Goal: Task Accomplishment & Management: Complete application form

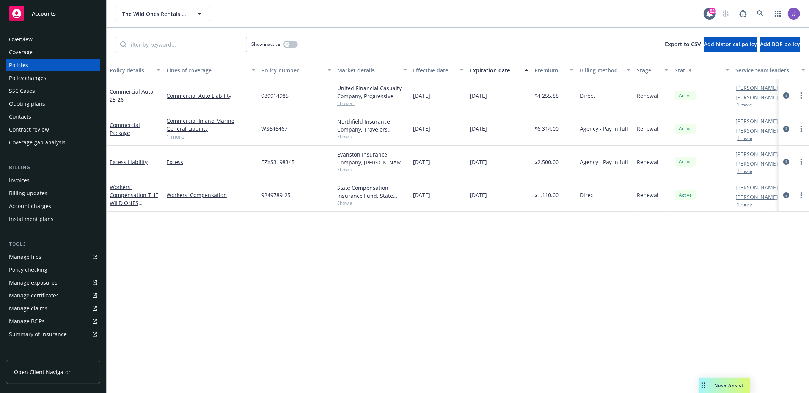
click at [42, 7] on div "Accounts" at bounding box center [53, 13] width 88 height 15
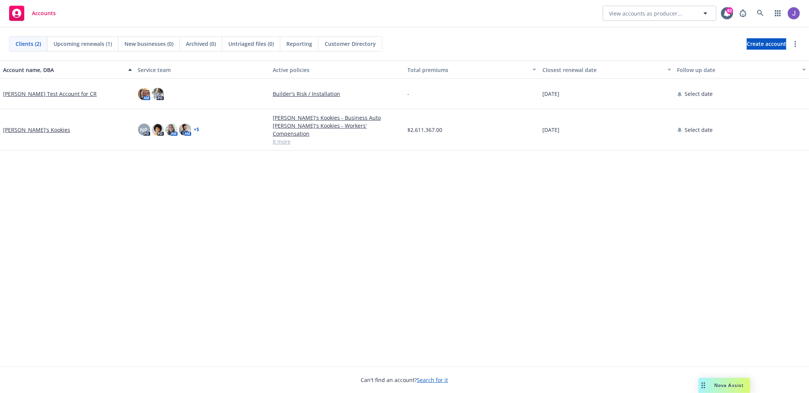
click at [747, 57] on div "Clients (2) Upcoming renewals (1) New businesses (0) Archived (0) Untriaged fil…" at bounding box center [404, 43] width 809 height 33
click at [751, 44] on span "Create account" at bounding box center [765, 44] width 39 height 14
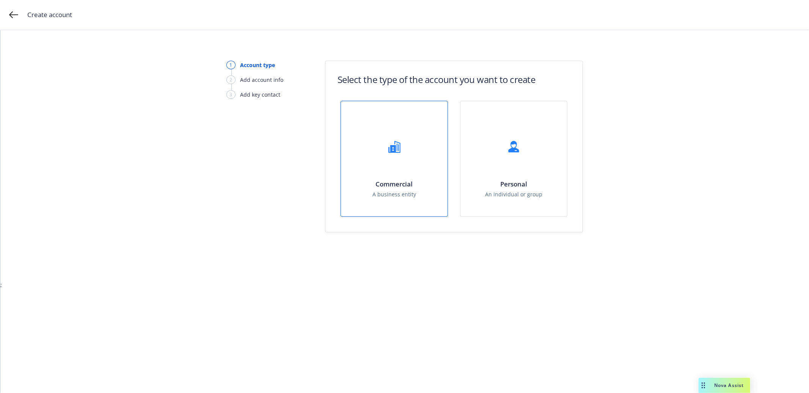
click at [373, 170] on div "Commercial A business entity" at bounding box center [394, 158] width 107 height 115
select select "US"
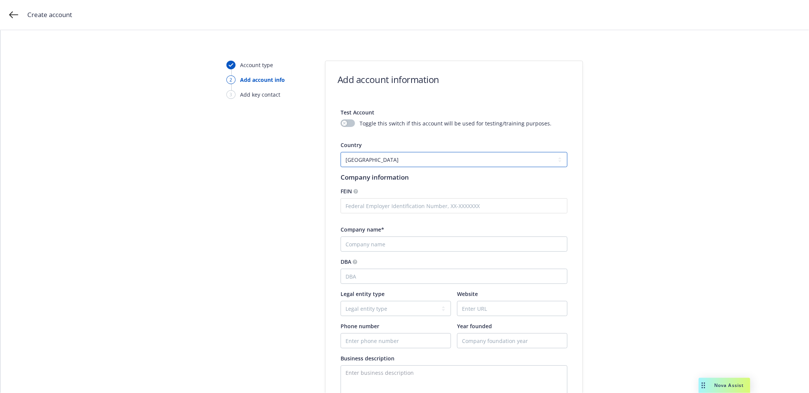
click at [382, 159] on select "[GEOGRAPHIC_DATA] [GEOGRAPHIC_DATA] [GEOGRAPHIC_DATA] [US_STATE] [GEOGRAPHIC_DA…" at bounding box center [453, 159] width 227 height 15
click at [480, 253] on div "Test Account Toggle this switch if this account will be used for testing/traini…" at bounding box center [453, 357] width 227 height 513
click at [488, 243] on input "Company name*" at bounding box center [453, 244] width 227 height 15
type input "[STREET_ADDRESS] Partners"
select select "Partnership"
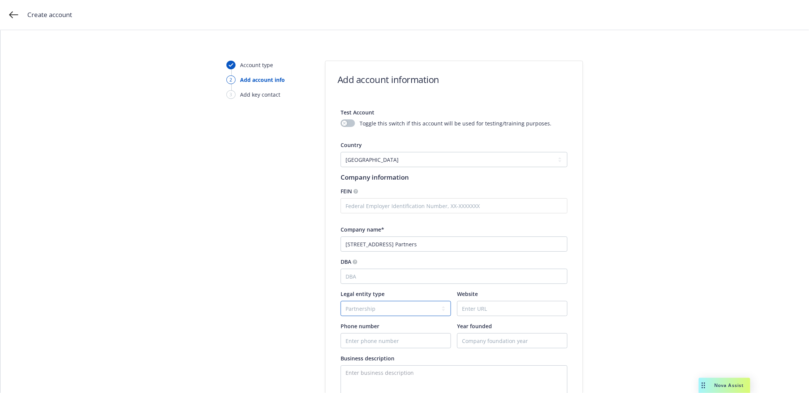
click at [340, 301] on select "Legal entity type C-corporation Government entity Independent contractor Joint …" at bounding box center [395, 308] width 110 height 15
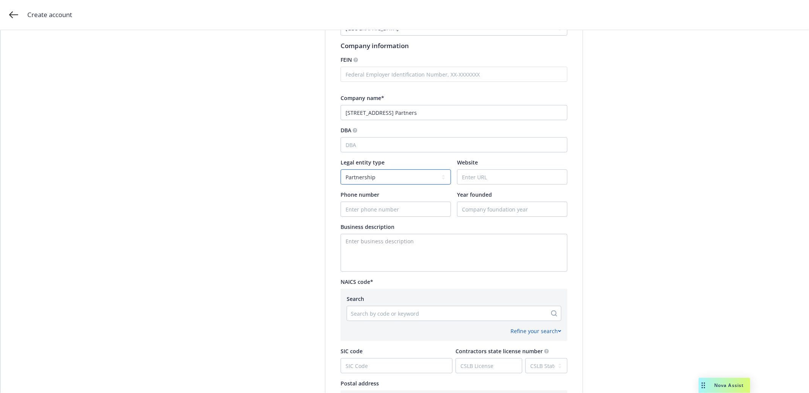
scroll to position [133, 0]
click at [491, 310] on div at bounding box center [447, 311] width 192 height 9
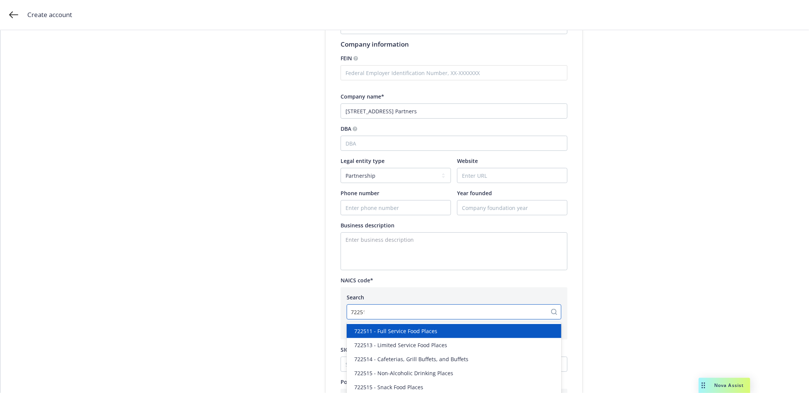
type input "722511"
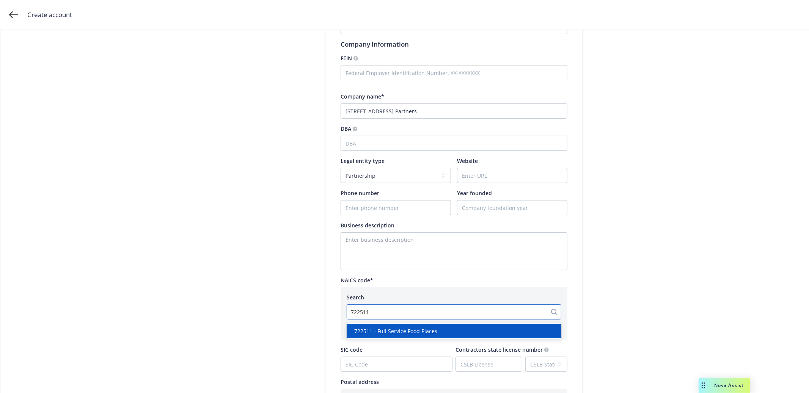
click at [462, 333] on div "722511 - Full Service Food Places" at bounding box center [453, 331] width 205 height 8
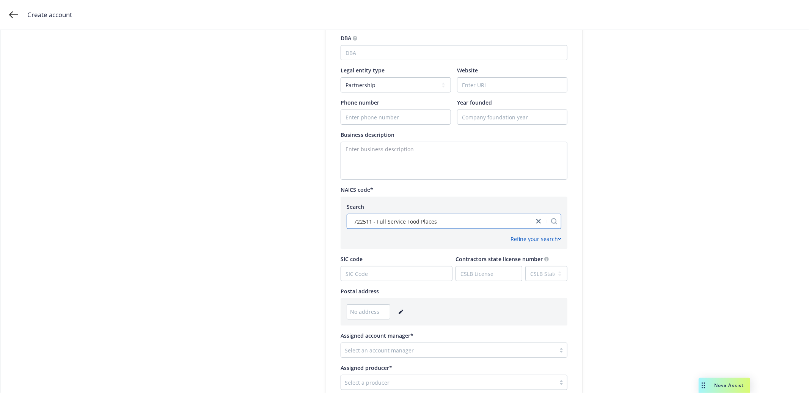
scroll to position [323, 0]
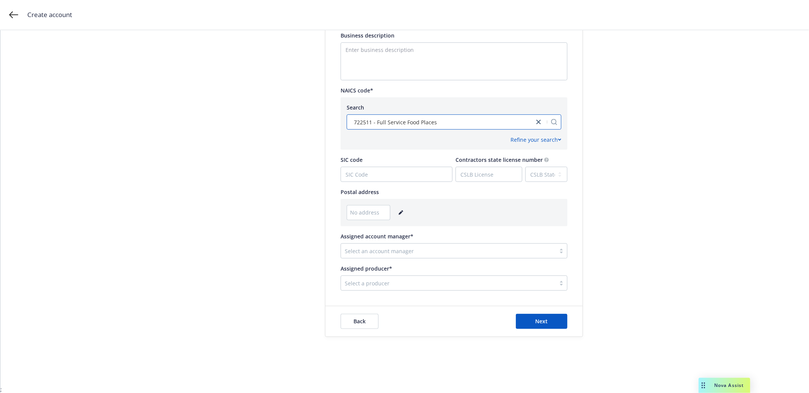
click at [396, 210] on link "editPencil" at bounding box center [400, 212] width 9 height 9
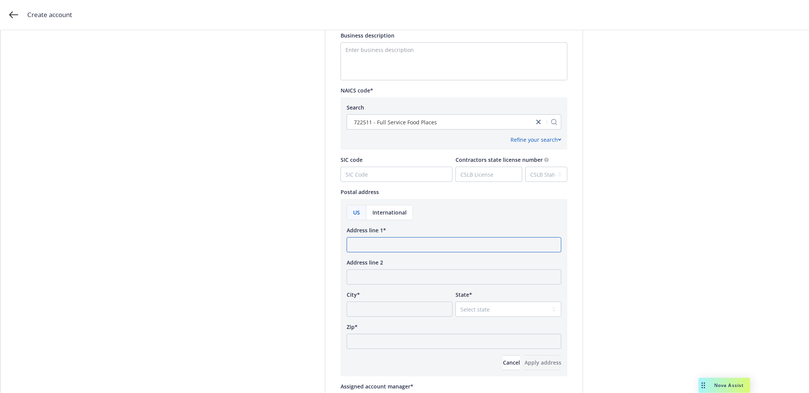
click at [393, 241] on input "Address line 1*" at bounding box center [453, 244] width 215 height 15
type input "[STREET_ADDRESS]"
type input "[GEOGRAPHIC_DATA]"
select select "CA"
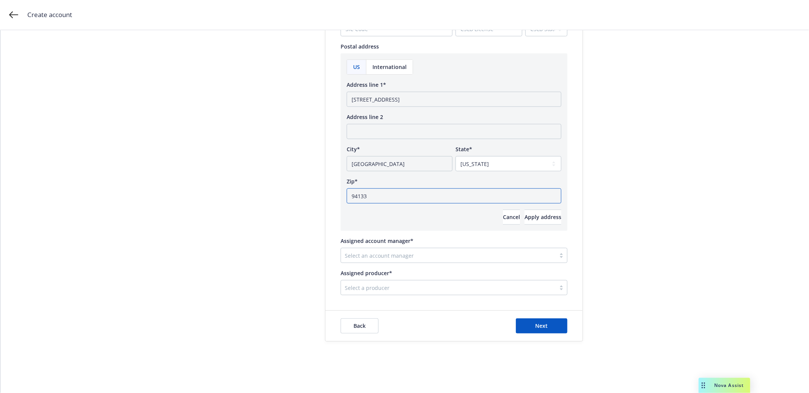
scroll to position [473, 0]
type input "94133"
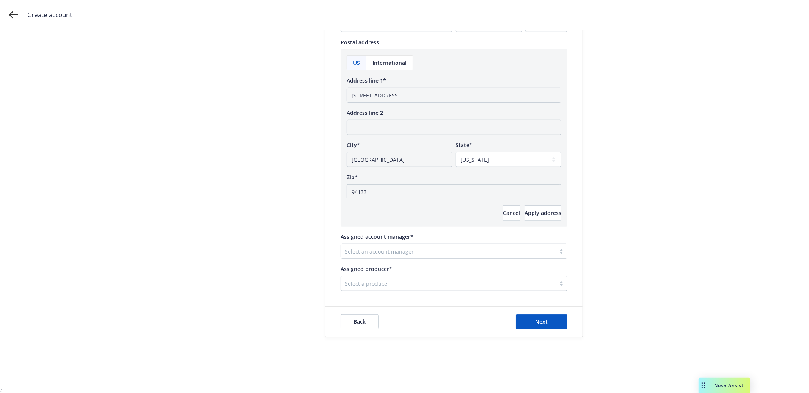
click at [526, 252] on div at bounding box center [448, 251] width 207 height 9
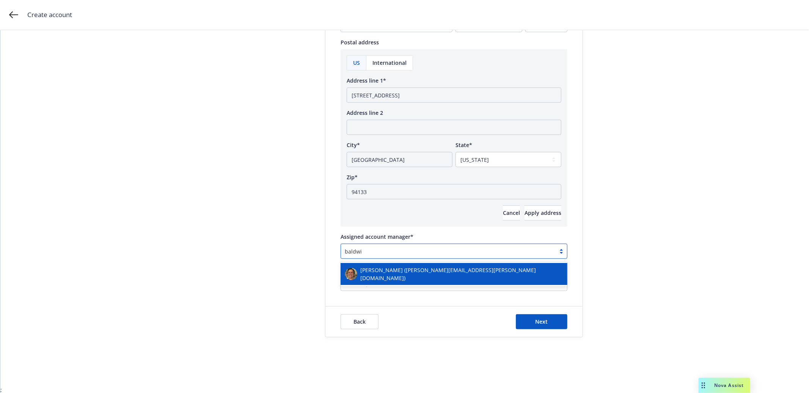
type input "[PERSON_NAME]"
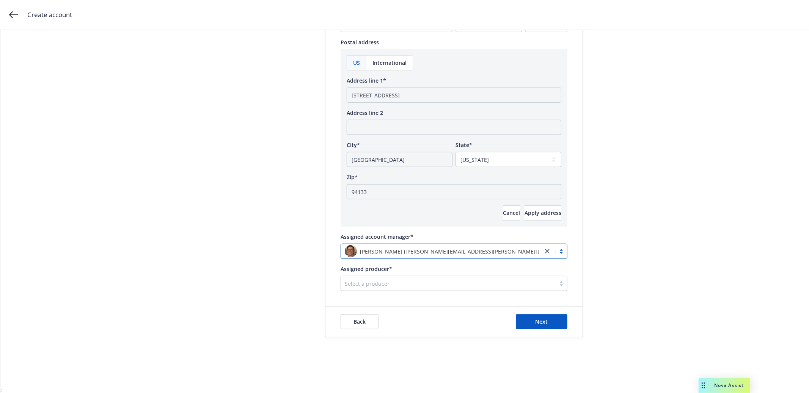
click at [522, 280] on div at bounding box center [448, 283] width 207 height 9
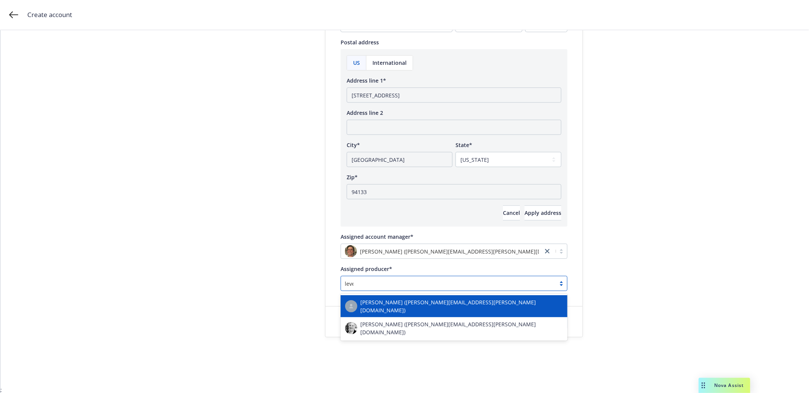
type input "lever"
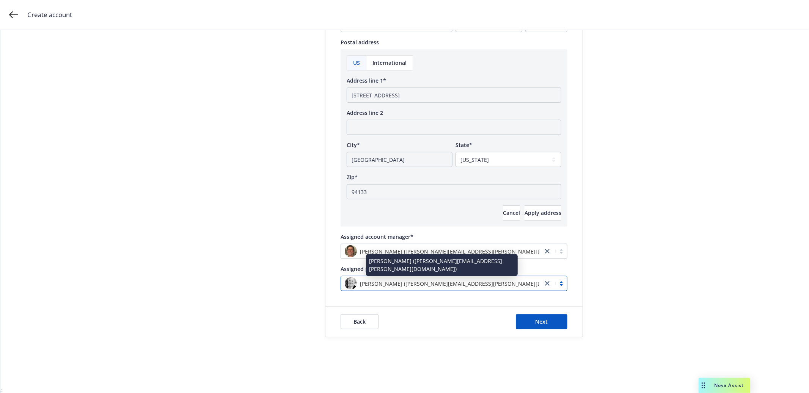
click at [551, 312] on div "Back Next" at bounding box center [453, 322] width 257 height 30
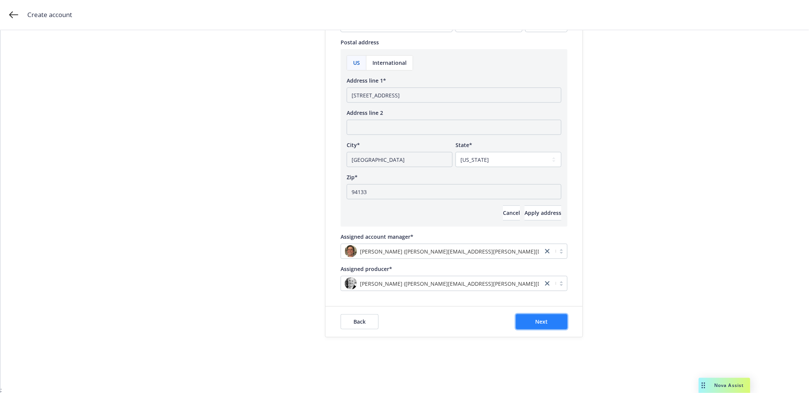
click at [550, 318] on button "Next" at bounding box center [542, 321] width 52 height 15
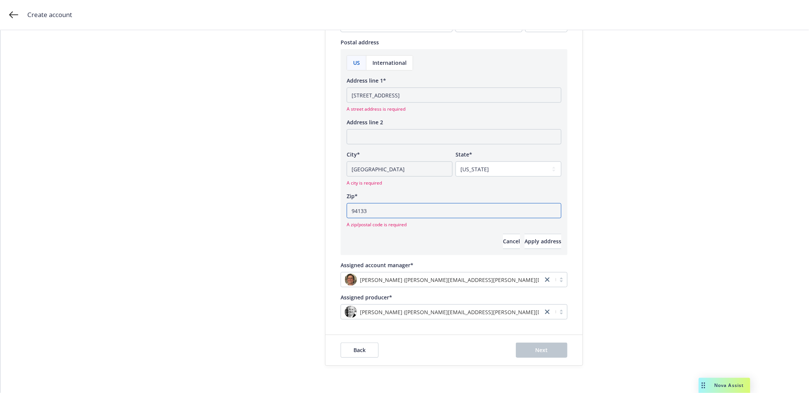
click at [508, 208] on input "94133" at bounding box center [453, 210] width 215 height 15
click at [416, 173] on input "[GEOGRAPHIC_DATA]" at bounding box center [399, 168] width 106 height 15
click at [432, 98] on input "[STREET_ADDRESS]" at bounding box center [453, 95] width 215 height 15
click at [524, 243] on span "Apply address" at bounding box center [542, 241] width 37 height 7
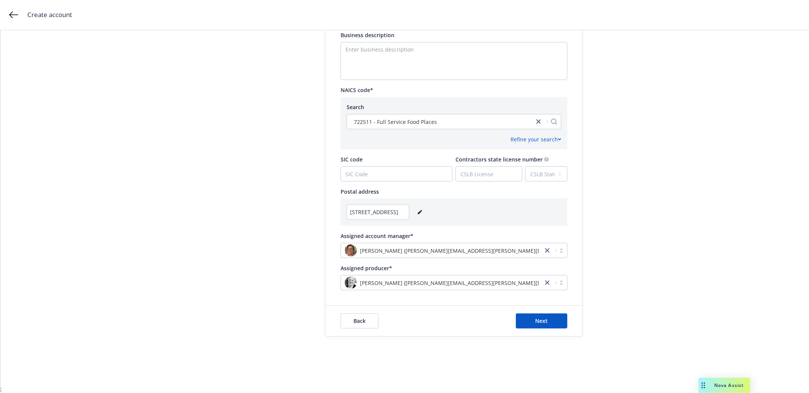
scroll to position [323, 0]
click at [555, 321] on button "Next" at bounding box center [542, 321] width 52 height 15
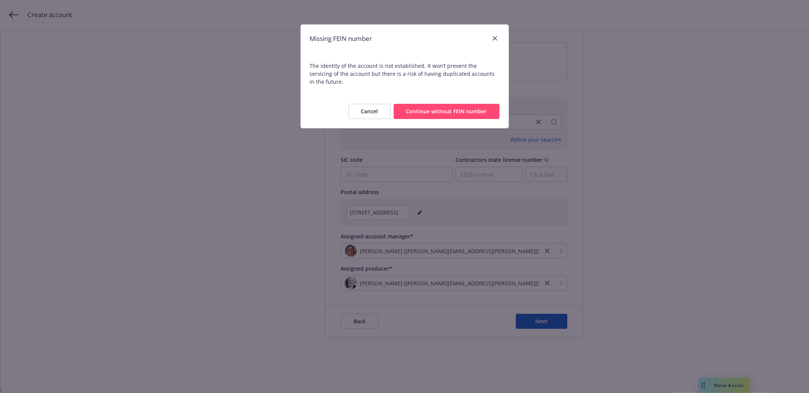
click at [463, 105] on button "Continue without FEIN number" at bounding box center [446, 111] width 106 height 15
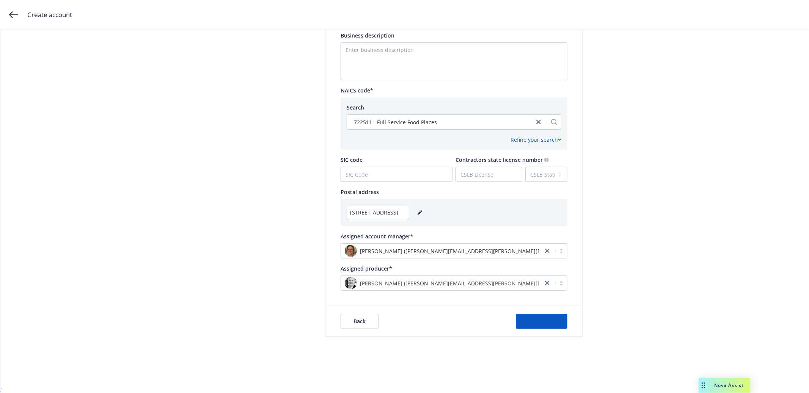
scroll to position [0, 0]
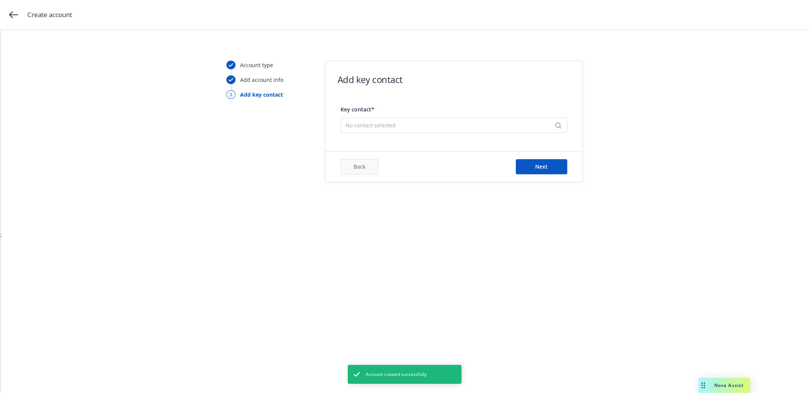
click at [465, 127] on span "No contact selected" at bounding box center [450, 125] width 211 height 8
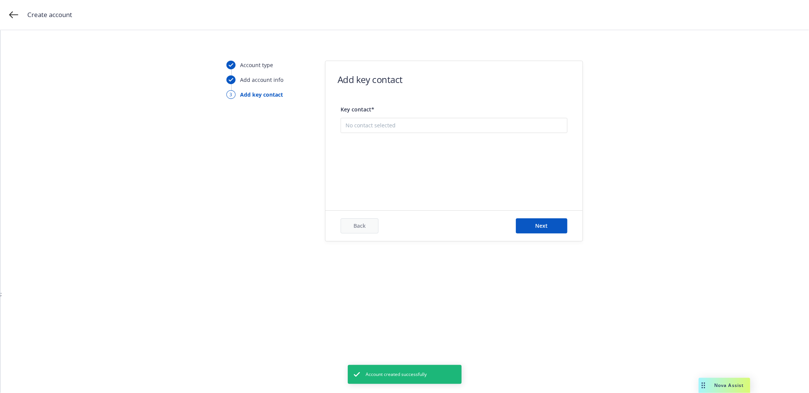
click at [466, 159] on button "Add new contact" at bounding box center [453, 163] width 217 height 15
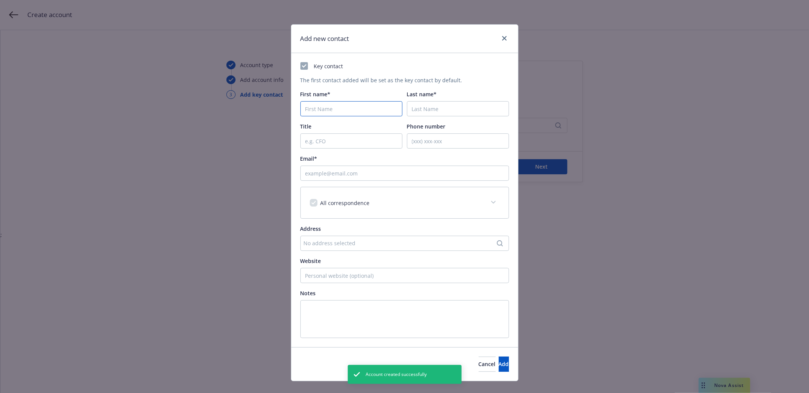
click at [360, 107] on input "First name*" at bounding box center [351, 108] width 102 height 15
type input "[PERSON_NAME]"
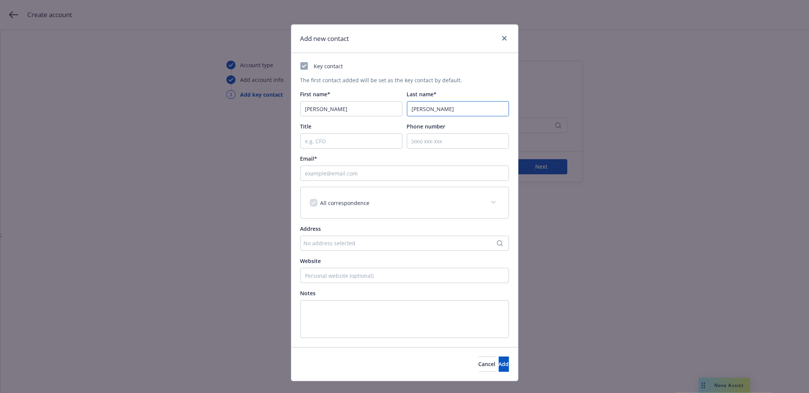
type input "[PERSON_NAME]"
type input "[EMAIL_ADDRESS][DOMAIN_NAME]"
type input "[PHONE_NUMBER]"
click at [498, 357] on button "Add" at bounding box center [503, 364] width 10 height 15
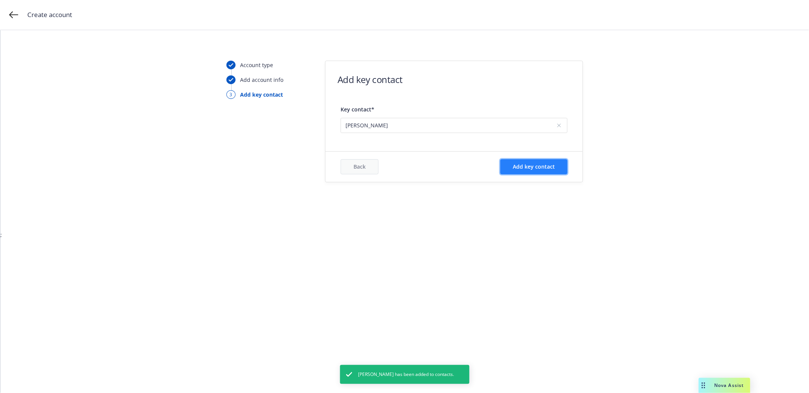
click at [546, 164] on span "Add key contact" at bounding box center [534, 166] width 42 height 7
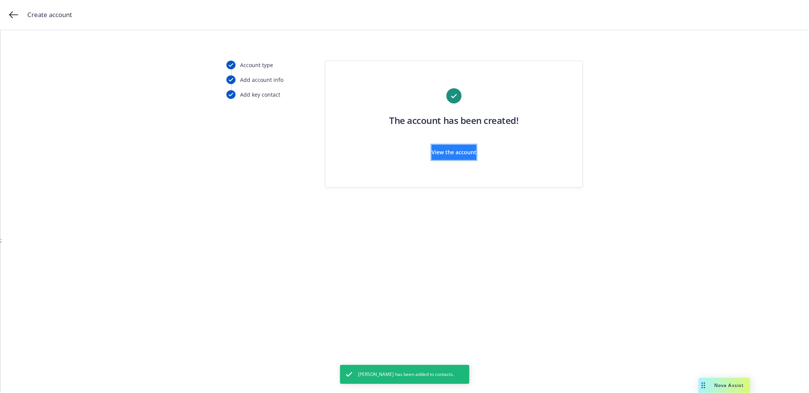
click at [476, 154] on button "View the account" at bounding box center [453, 152] width 45 height 15
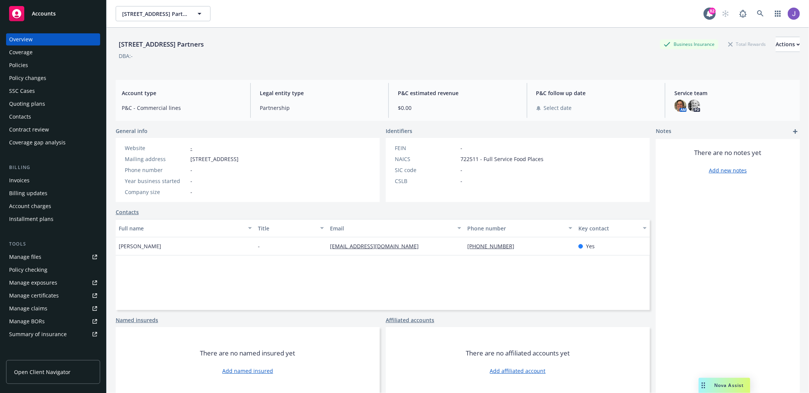
click at [50, 14] on span "Accounts" at bounding box center [44, 14] width 24 height 6
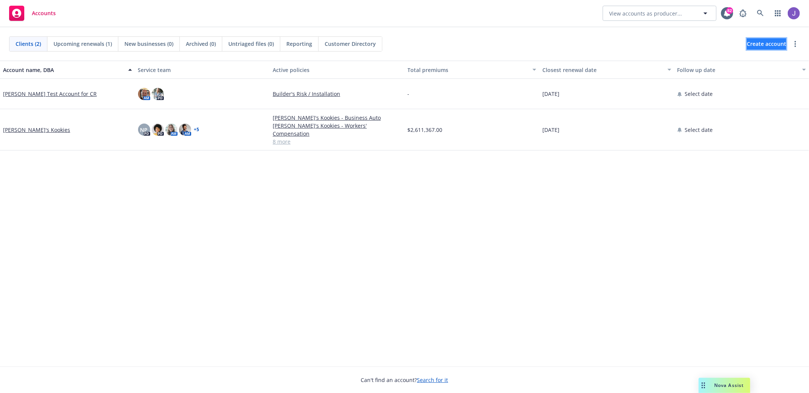
click at [752, 37] on span "Create account" at bounding box center [765, 44] width 39 height 14
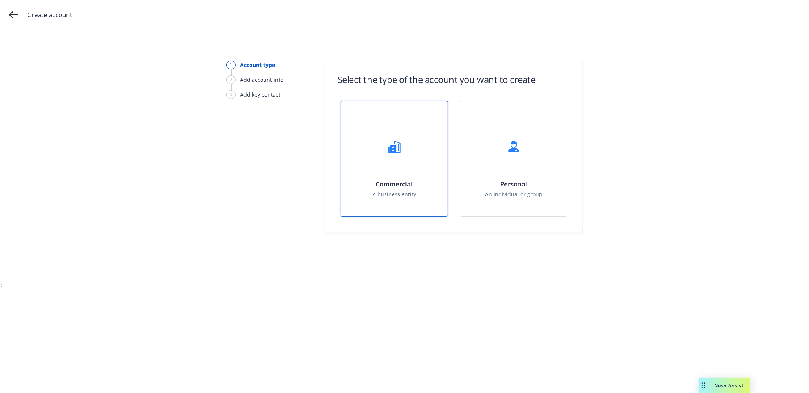
click at [391, 124] on div "Commercial A business entity" at bounding box center [394, 158] width 107 height 115
select select "US"
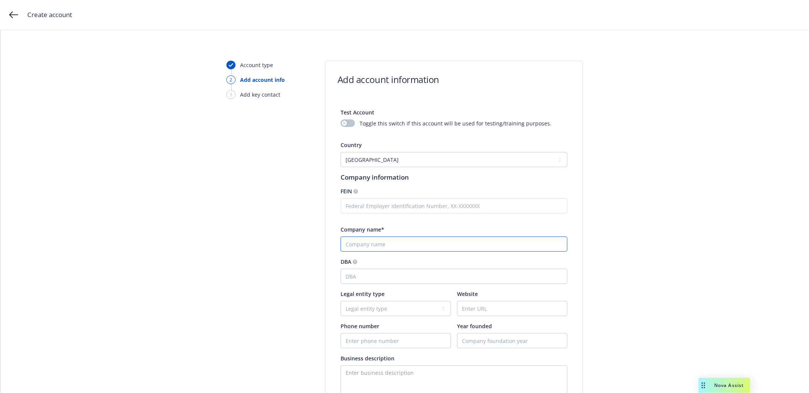
click at [400, 240] on input "Company name*" at bounding box center [453, 244] width 227 height 15
type input "[STREET_ADDRESS] Partners"
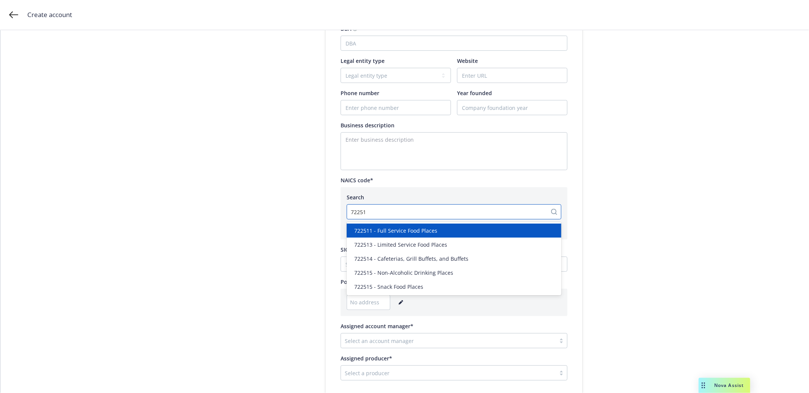
type input "722511"
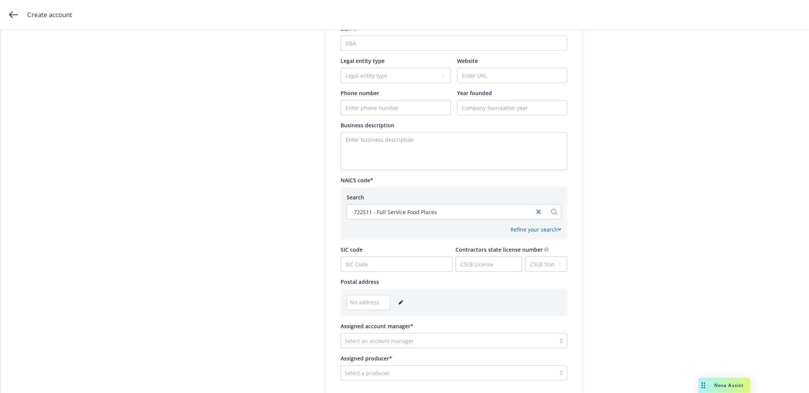
click at [395, 298] on div "No address" at bounding box center [453, 302] width 215 height 15
click at [398, 301] on icon "editPencil" at bounding box center [400, 302] width 5 height 5
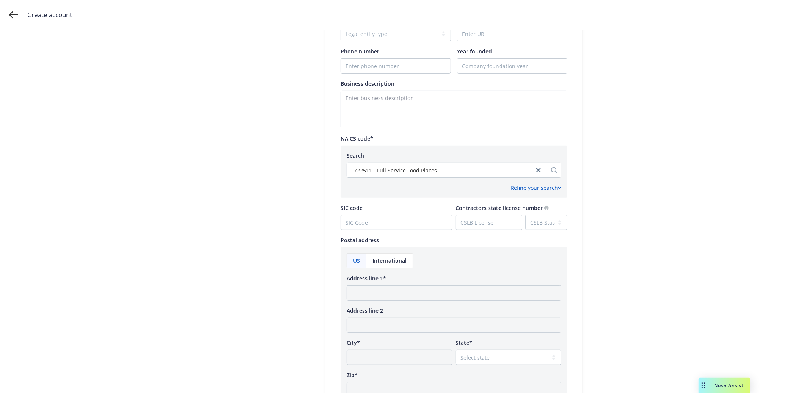
scroll to position [275, 0]
click at [414, 291] on input "Address line 1*" at bounding box center [453, 292] width 215 height 15
type input "[STREET_ADDRESS]"
type input "[GEOGRAPHIC_DATA]"
select select "CA"
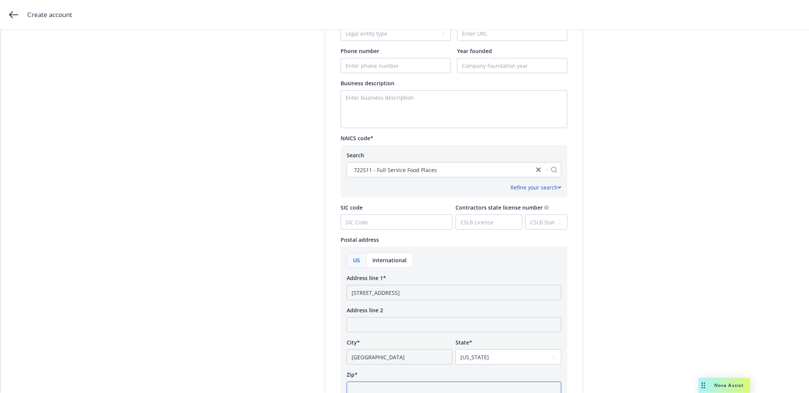
scroll to position [278, 0]
type input "94133"
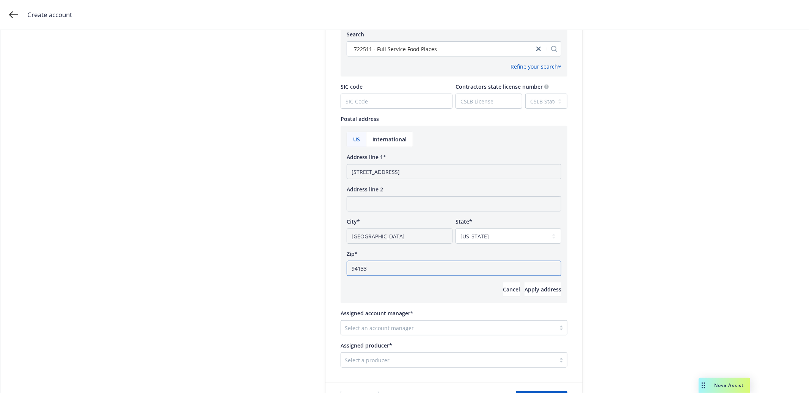
scroll to position [473, 0]
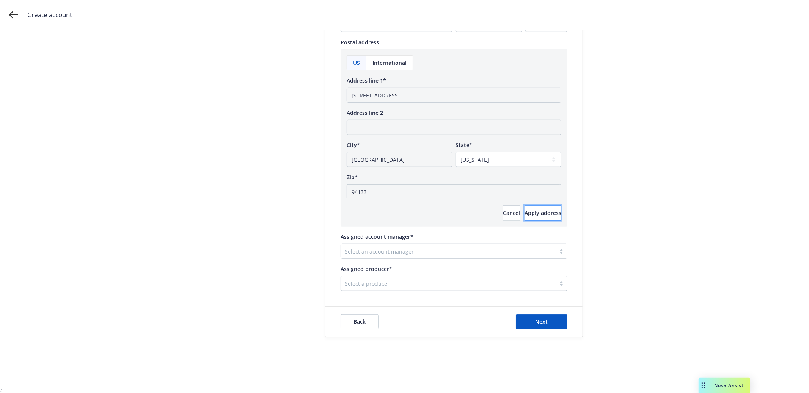
click at [527, 206] on button "Apply address" at bounding box center [542, 212] width 37 height 15
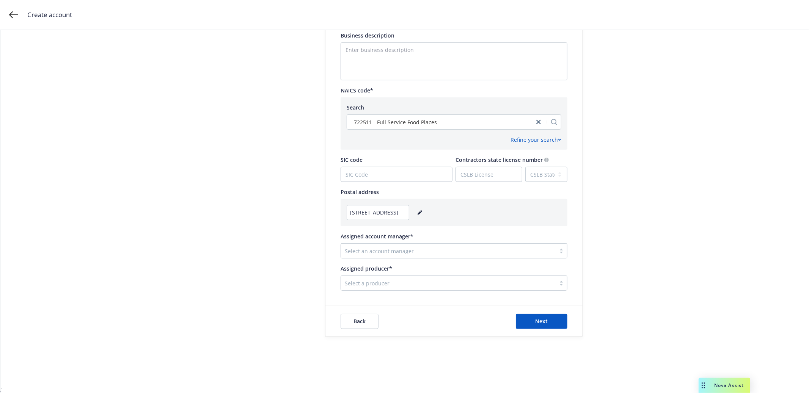
click at [519, 239] on div "Assigned account manager*" at bounding box center [453, 236] width 227 height 8
click at [518, 247] on div at bounding box center [448, 250] width 207 height 9
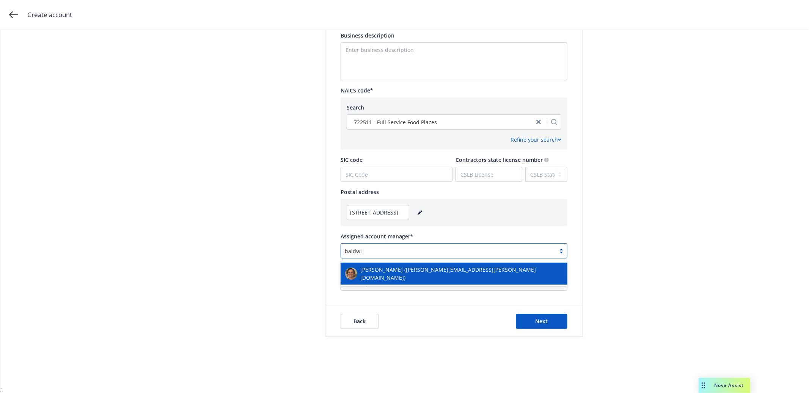
type input "[PERSON_NAME]"
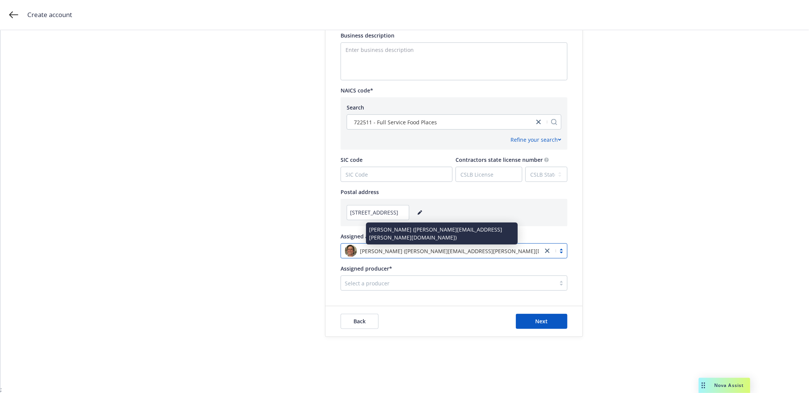
click at [523, 279] on div at bounding box center [448, 283] width 207 height 9
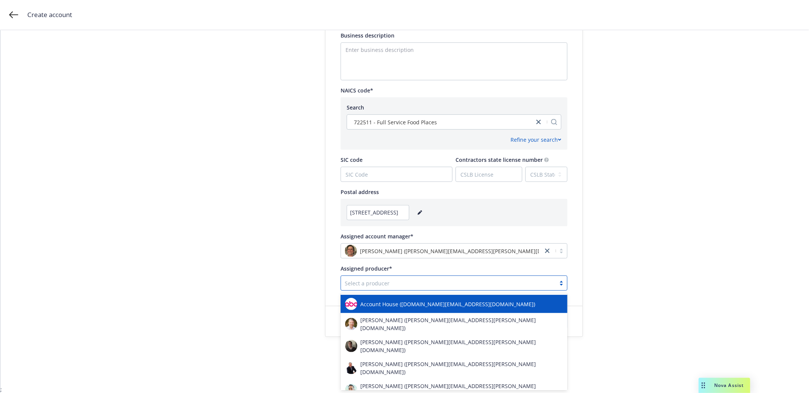
click at [523, 279] on div at bounding box center [448, 283] width 207 height 9
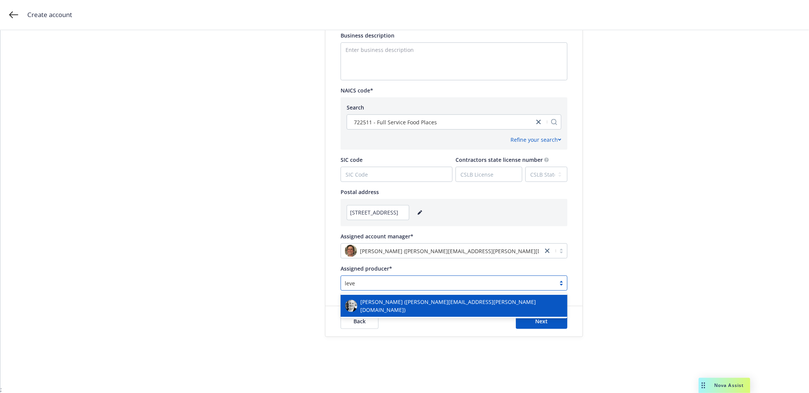
type input "lever"
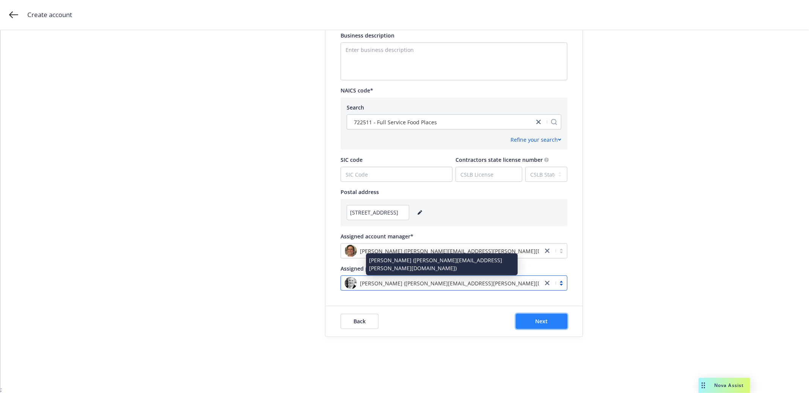
click at [540, 325] on button "Next" at bounding box center [542, 321] width 52 height 15
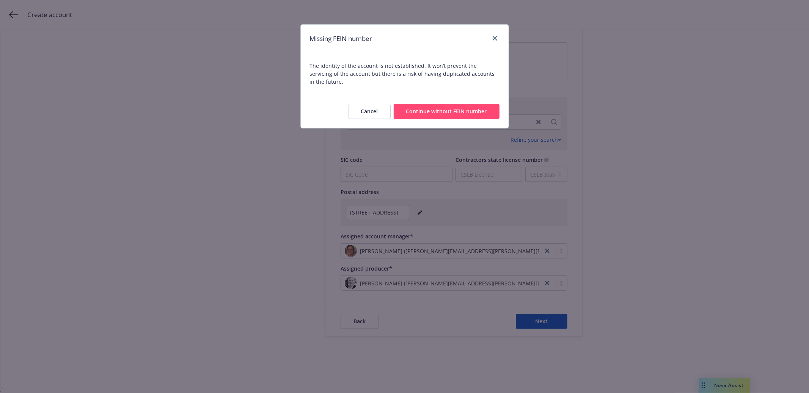
click at [470, 106] on button "Continue without FEIN number" at bounding box center [446, 111] width 106 height 15
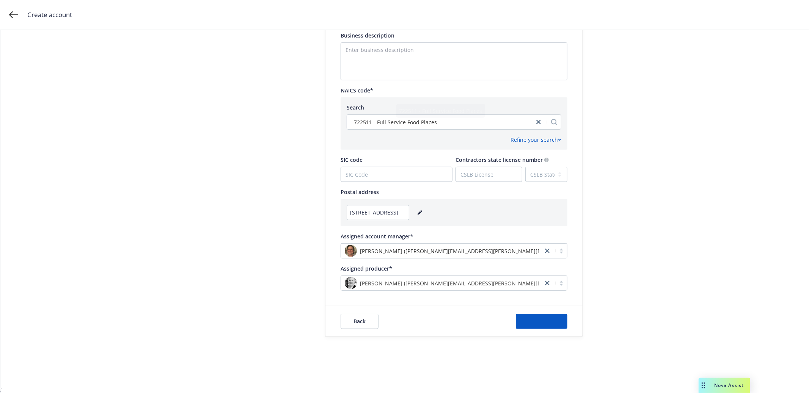
scroll to position [0, 0]
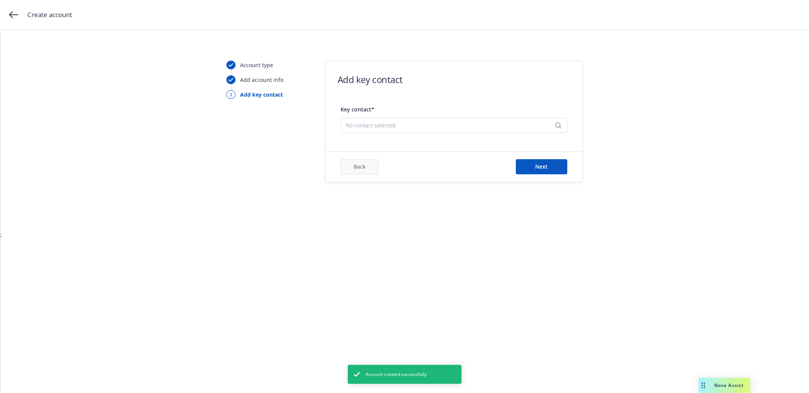
click at [506, 135] on div "Key contact* No contact selected" at bounding box center [453, 118] width 227 height 35
click at [509, 126] on span "No contact selected" at bounding box center [450, 125] width 211 height 8
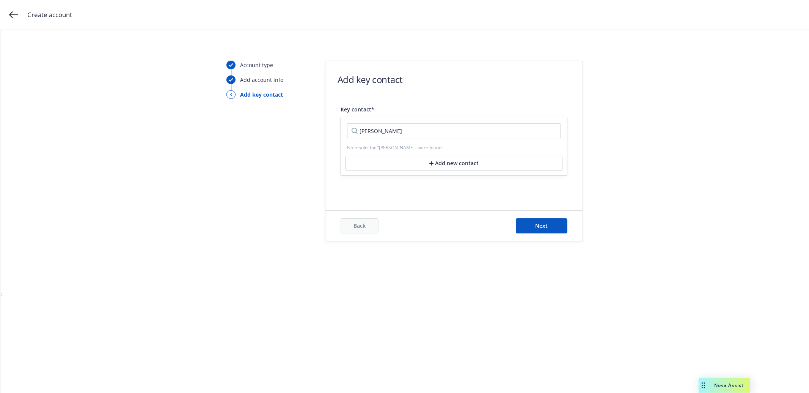
type input "[PERSON_NAME]"
click at [484, 157] on button "Add new contact" at bounding box center [453, 163] width 217 height 15
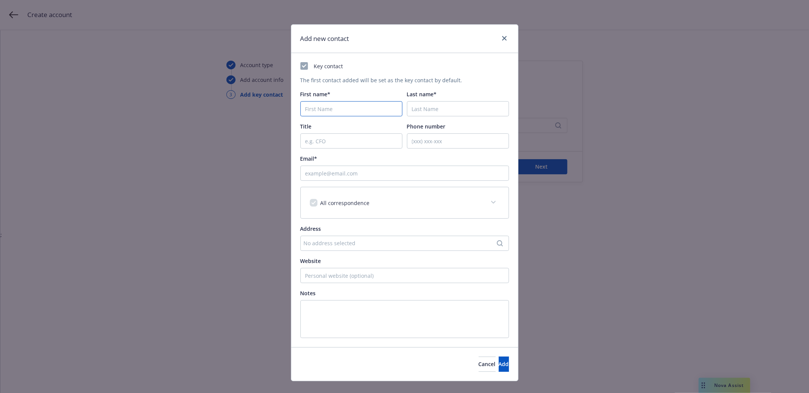
click at [382, 111] on input "First name*" at bounding box center [351, 108] width 102 height 15
type input "[PERSON_NAME]"
type input "2014069293"
type input "[EMAIL_ADDRESS][DOMAIN_NAME]"
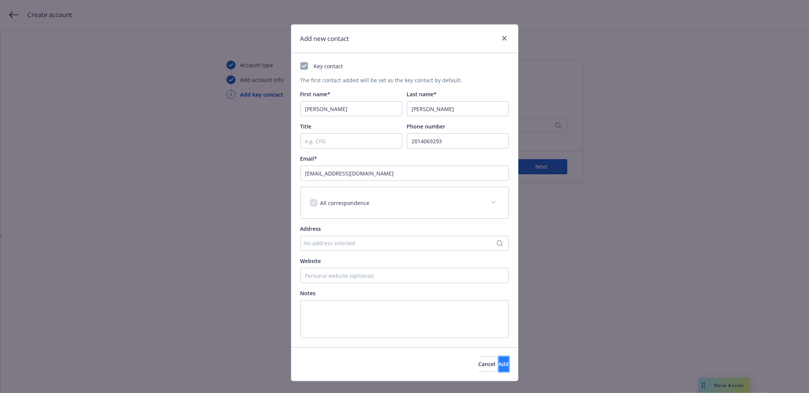
click at [498, 367] on button "Add" at bounding box center [503, 364] width 10 height 15
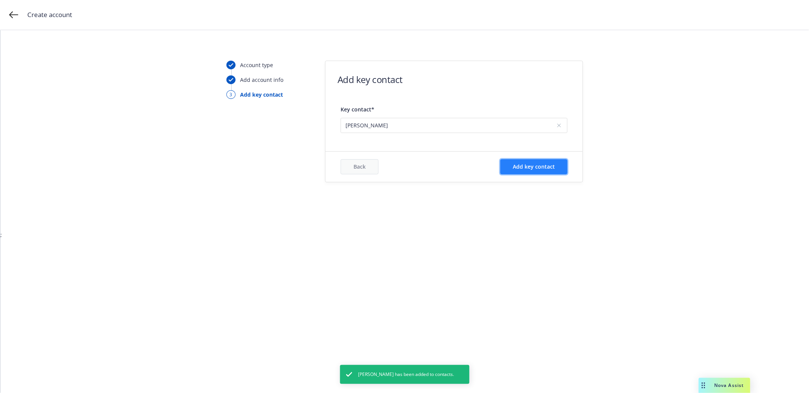
click at [536, 170] on span "Add key contact" at bounding box center [534, 166] width 42 height 7
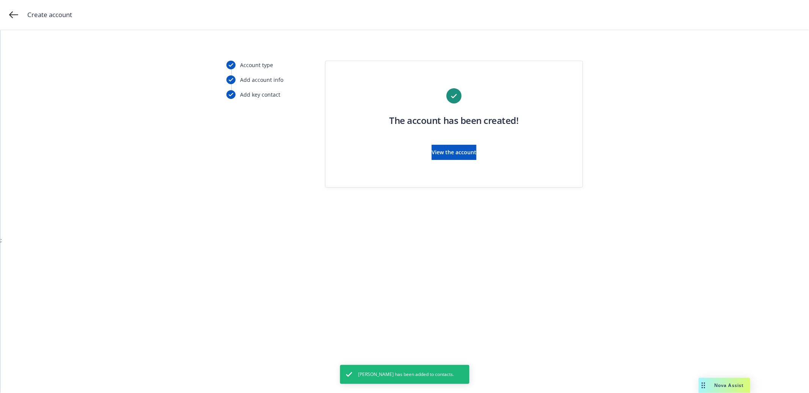
click at [462, 161] on div "The account has been created! View the account" at bounding box center [453, 128] width 227 height 81
click at [471, 151] on span "View the account" at bounding box center [453, 152] width 45 height 7
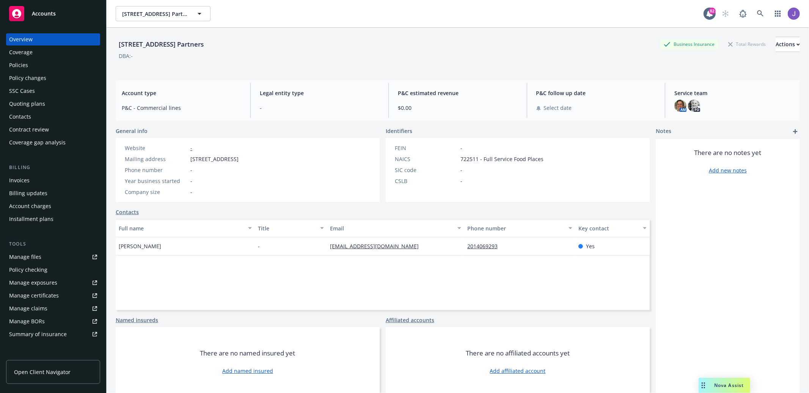
click at [712, 312] on div "There are no notes yet Add new notes" at bounding box center [727, 267] width 144 height 257
